Goal: Find specific page/section: Find specific page/section

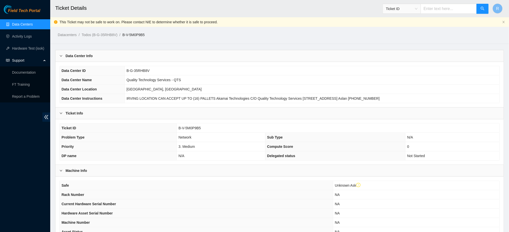
click at [27, 26] on link "Data Centers" at bounding box center [22, 24] width 21 height 4
